Goal: Subscribe to service/newsletter

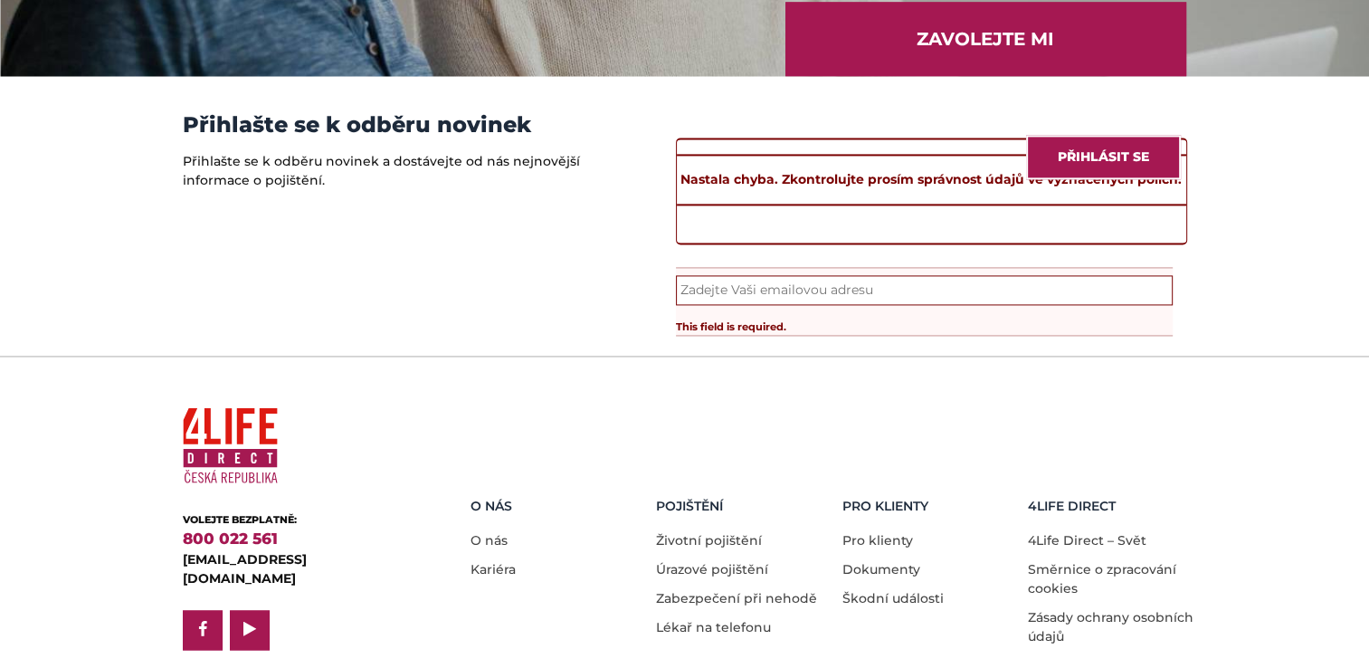
click at [1169, 199] on div "Nastala chyba. Zkontrolujte prosím správnost údajů ve vyznačených polích." at bounding box center [931, 180] width 509 height 52
click at [771, 188] on div "Nastala chyba. Zkontrolujte prosím správnost údajů ve vyznačených polích." at bounding box center [931, 180] width 509 height 52
click at [1161, 233] on div "Nastala chyba. Zkontrolujte prosím správnost údajů ve vyznačených polích." at bounding box center [931, 191] width 511 height 107
click at [685, 237] on div "Nastala chyba. Zkontrolujte prosím správnost údajů ve vyznačených polích." at bounding box center [931, 191] width 511 height 107
click at [680, 302] on input "Email *" at bounding box center [924, 290] width 497 height 30
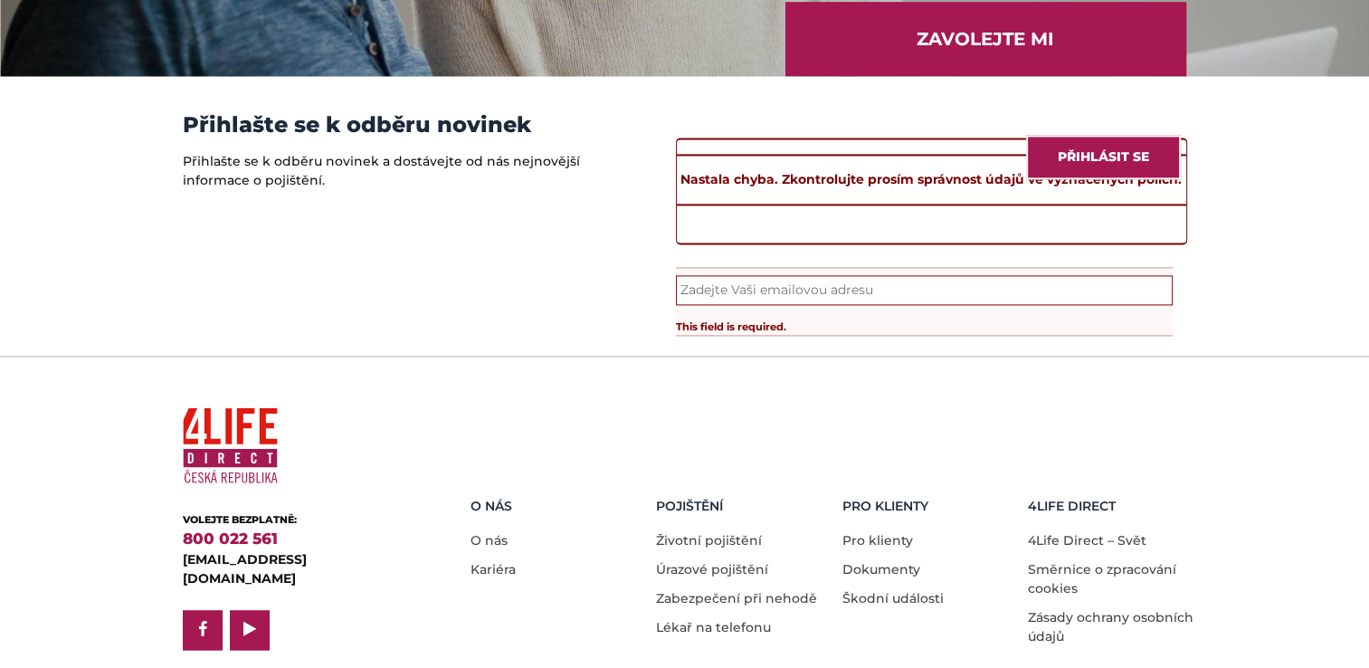
type input "[EMAIL_ADDRESS][DOMAIN_NAME]"
click at [689, 241] on div "Nastala chyba. Zkontrolujte prosím správnost údajů ve vyznačených polích." at bounding box center [931, 191] width 511 height 107
click at [811, 335] on div "This field is required." at bounding box center [924, 320] width 497 height 30
click at [1112, 161] on input "Přihlásit se" at bounding box center [1103, 157] width 155 height 44
click at [706, 226] on div "Nastala chyba. Zkontrolujte prosím správnost údajů ve vyznačených polích." at bounding box center [931, 191] width 511 height 107
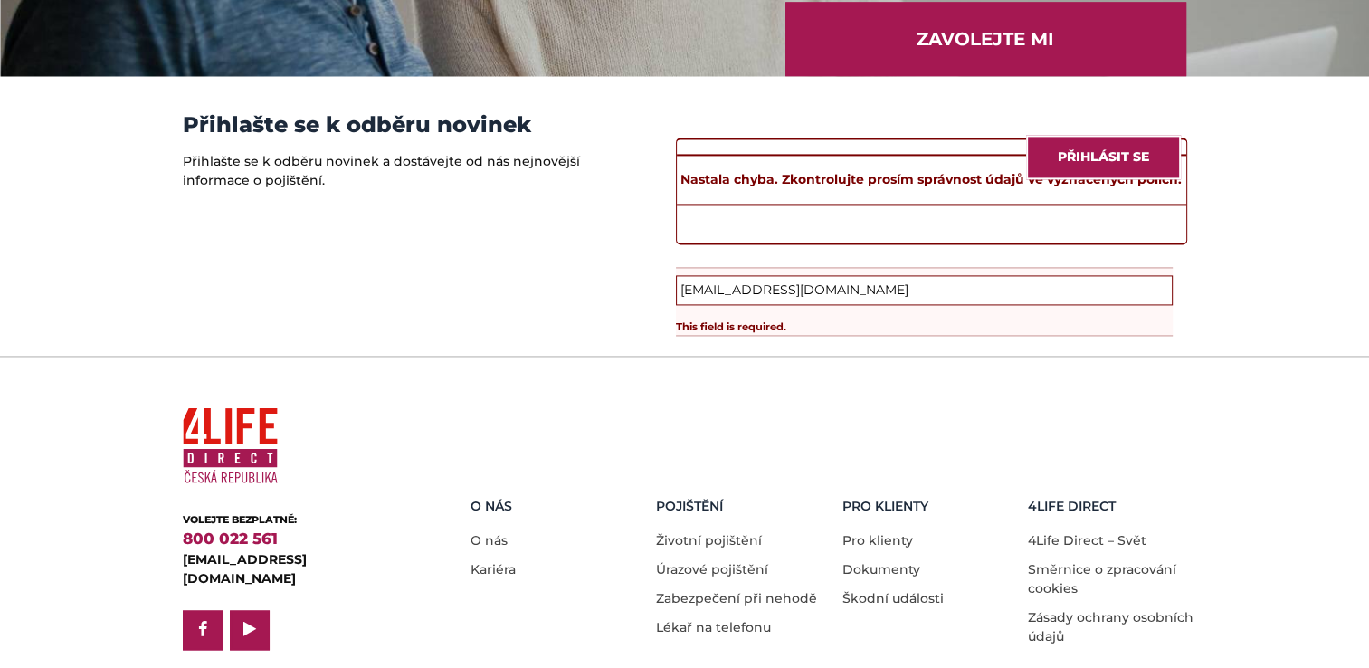
click at [847, 298] on input "[EMAIL_ADDRESS][DOMAIN_NAME]" at bounding box center [924, 290] width 497 height 30
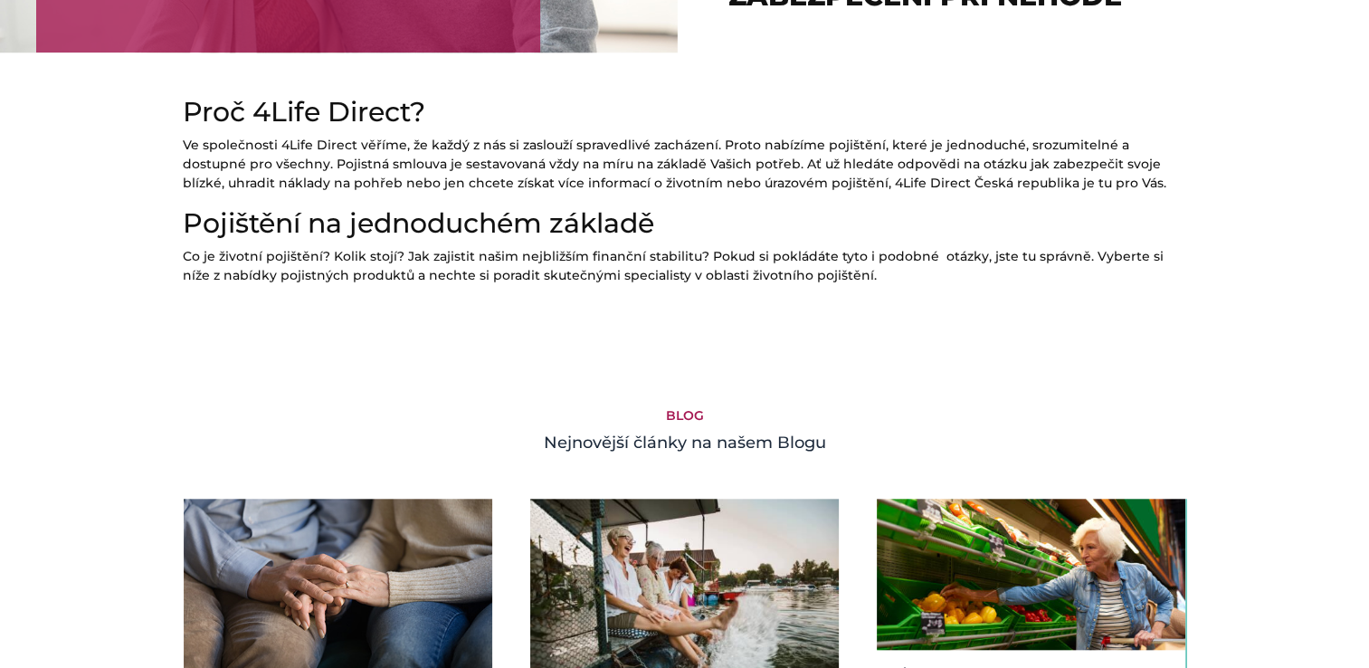
scroll to position [1517, 0]
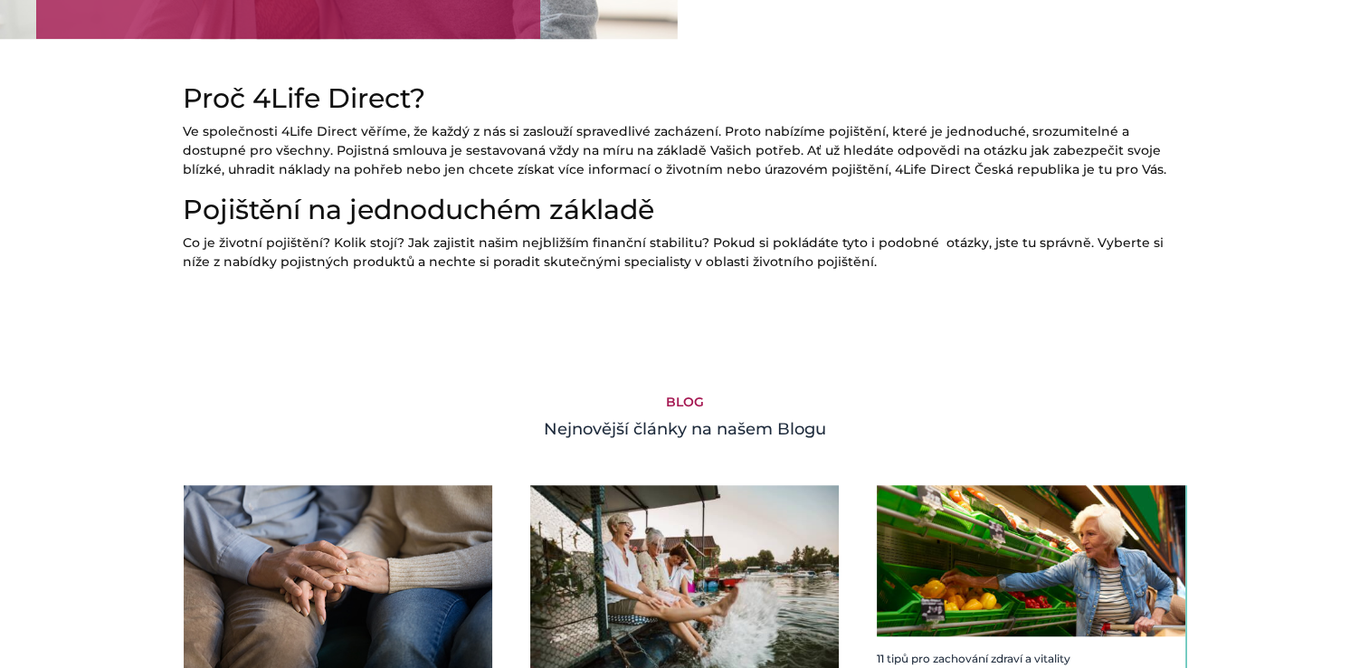
drag, startPoint x: 894, startPoint y: 262, endPoint x: 1205, endPoint y: 132, distance: 337.5
click at [1205, 132] on section "Proč 4Life Direct? Ve společnosti 4Life Direct věříme, že každý z nás si zaslou…" at bounding box center [684, 162] width 1369 height 247
click at [1276, 90] on section "Proč 4Life Direct? Ve společnosti 4Life Direct věříme, že každý z nás si zaslou…" at bounding box center [684, 162] width 1369 height 247
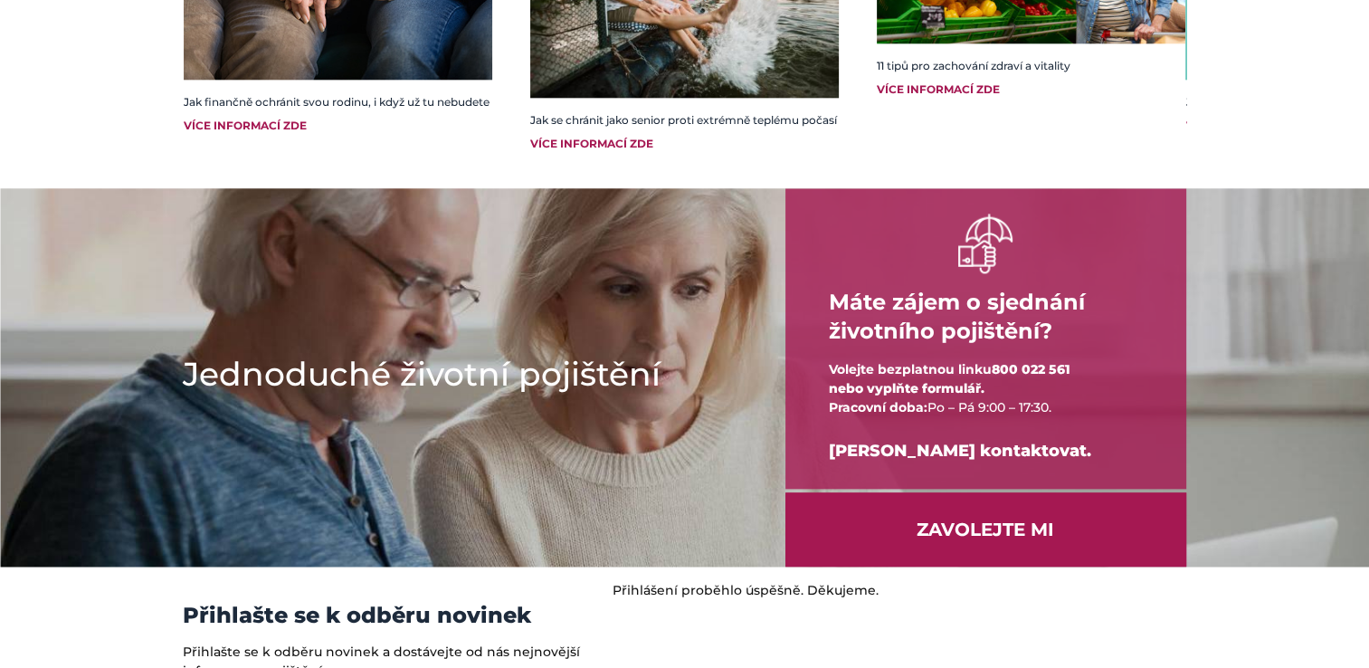
scroll to position [2109, 0]
